Goal: Check status

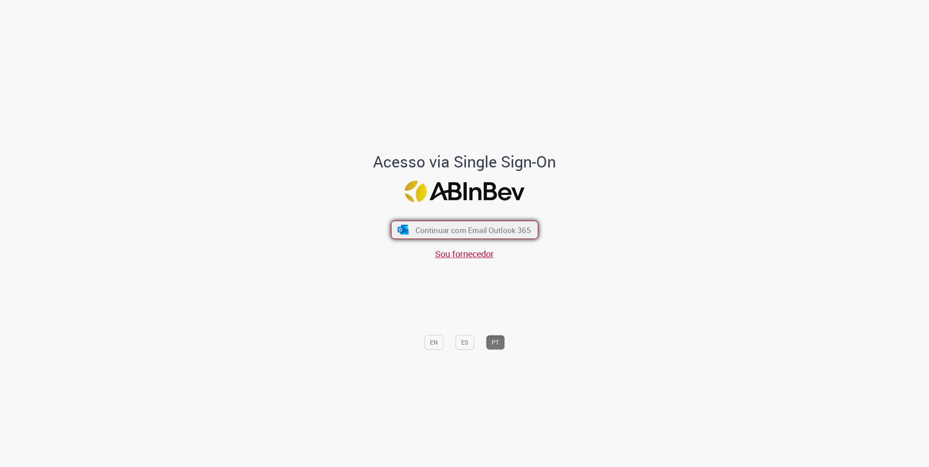
click at [444, 223] on button "Continuar com Email Outlook 365" at bounding box center [464, 230] width 147 height 18
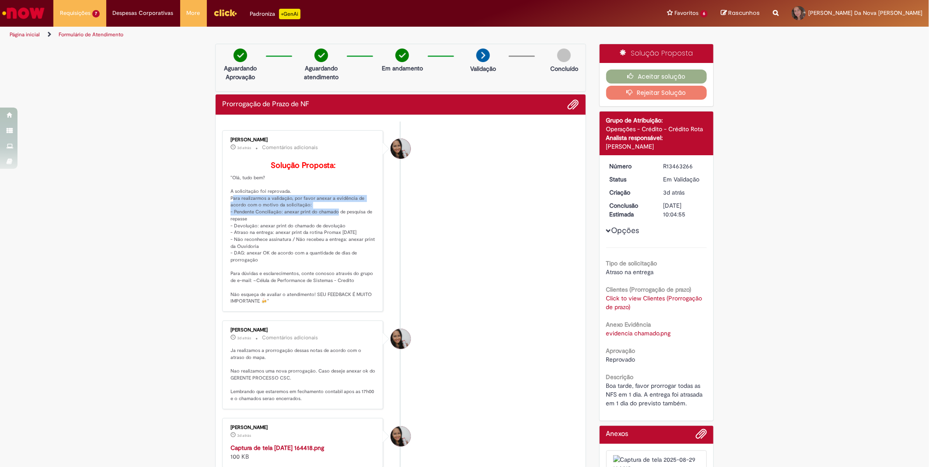
drag, startPoint x: 294, startPoint y: 204, endPoint x: 327, endPoint y: 226, distance: 39.7
click at [327, 226] on p "Solução Proposta: "Olá, tudo bem? A solicitação foi reprovada. Para realizarmos…" at bounding box center [303, 232] width 146 height 143
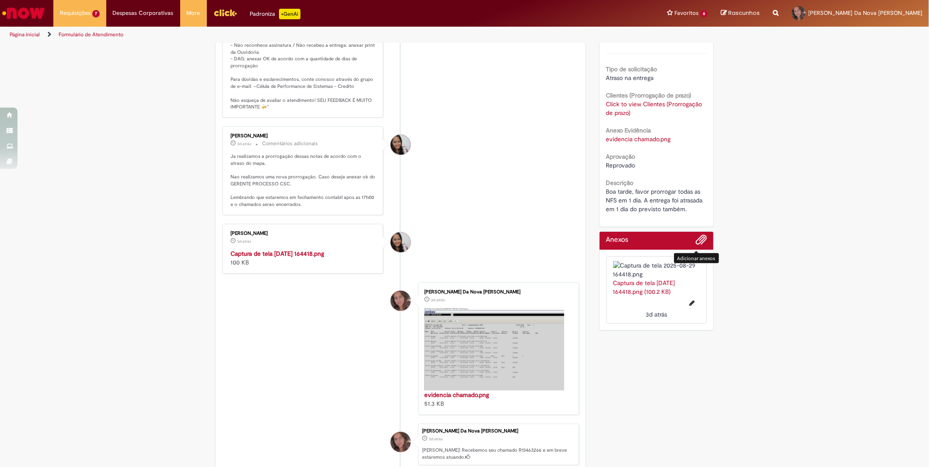
scroll to position [243, 0]
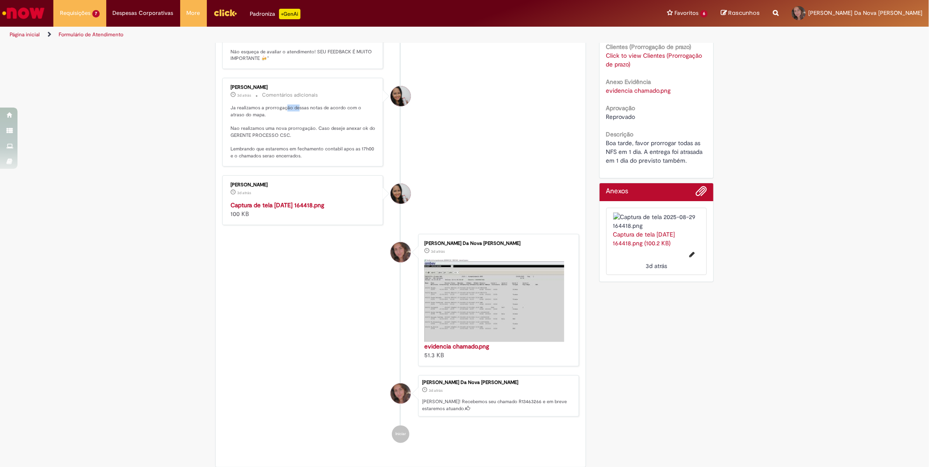
drag, startPoint x: 281, startPoint y: 120, endPoint x: 310, endPoint y: 121, distance: 29.3
click at [310, 121] on p "Ja realizamos a prorrogação dessas notas de acordo com o atraso do mapa. Nao re…" at bounding box center [303, 131] width 146 height 55
drag, startPoint x: 310, startPoint y: 121, endPoint x: 346, endPoint y: 134, distance: 37.6
click at [346, 134] on p "Ja realizamos a prorrogação dessas notas de acordo com o atraso do mapa. Nao re…" at bounding box center [303, 131] width 146 height 55
